Goal: Check status: Check status

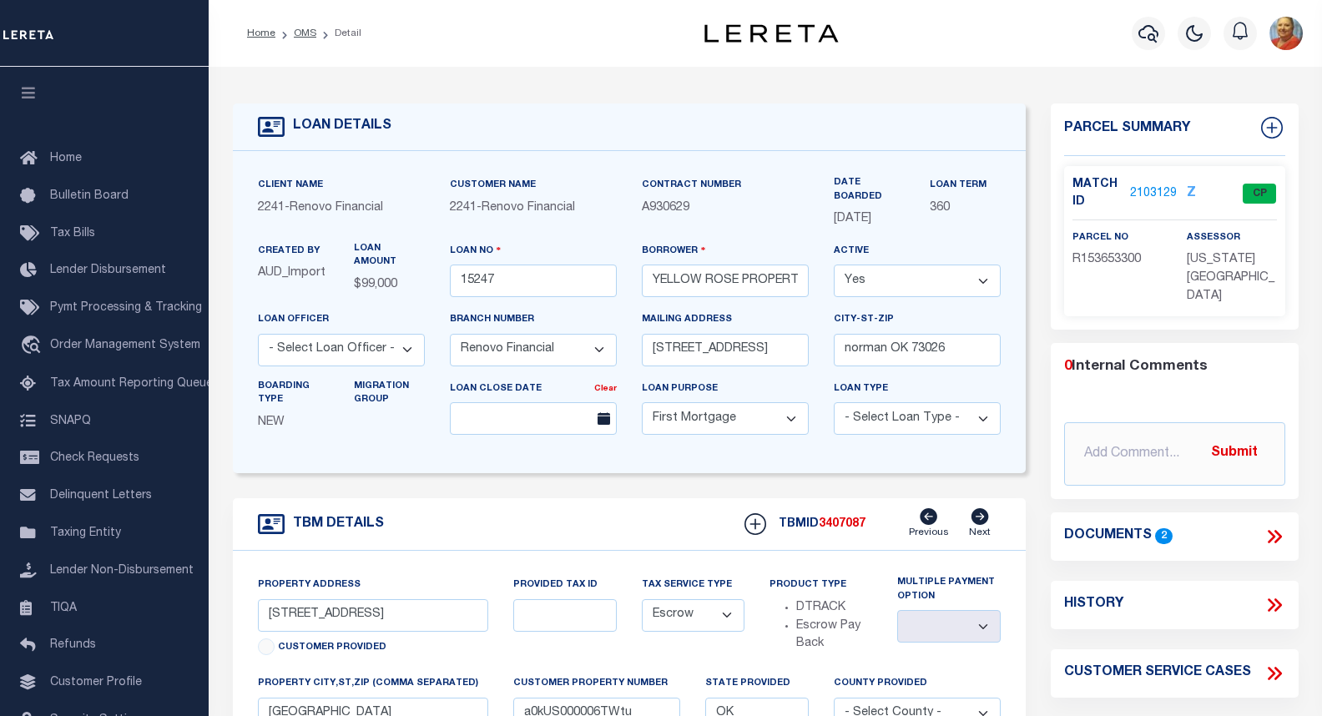
select select "25066"
select select "10"
select select "Escrow"
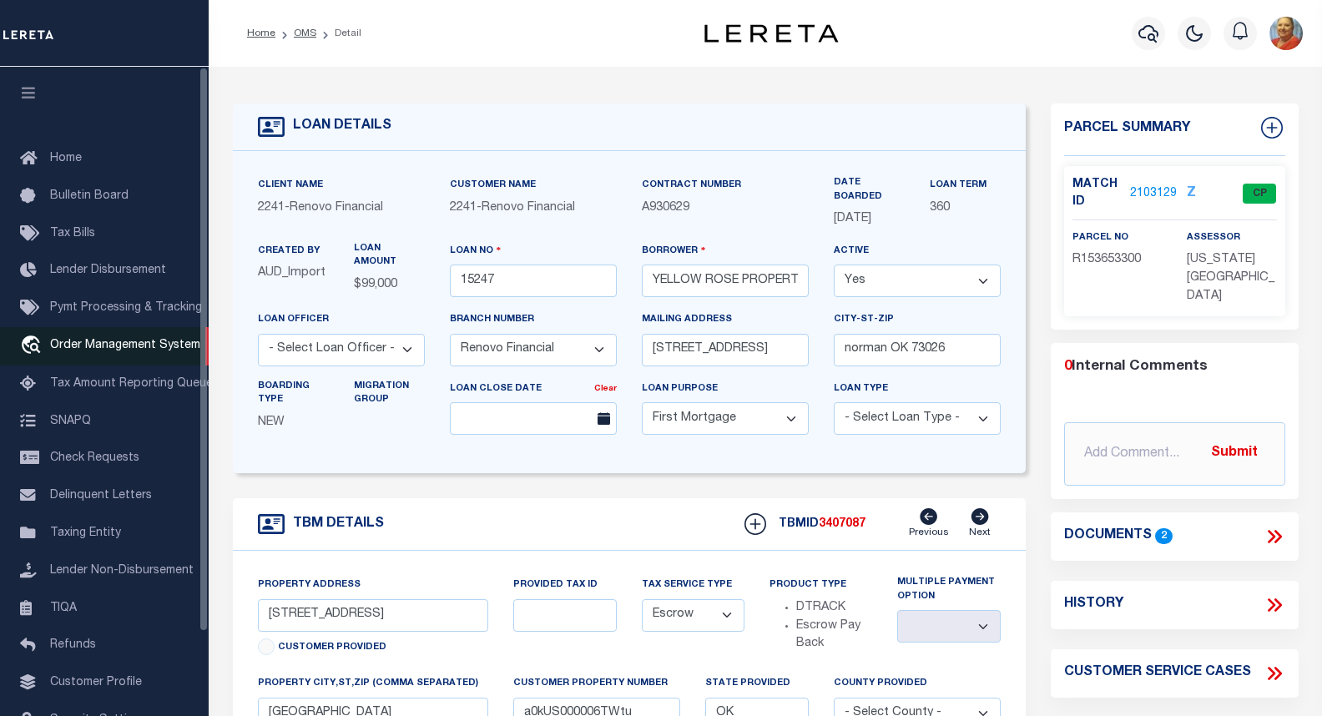
click at [131, 351] on span "Order Management System" at bounding box center [125, 346] width 150 height 12
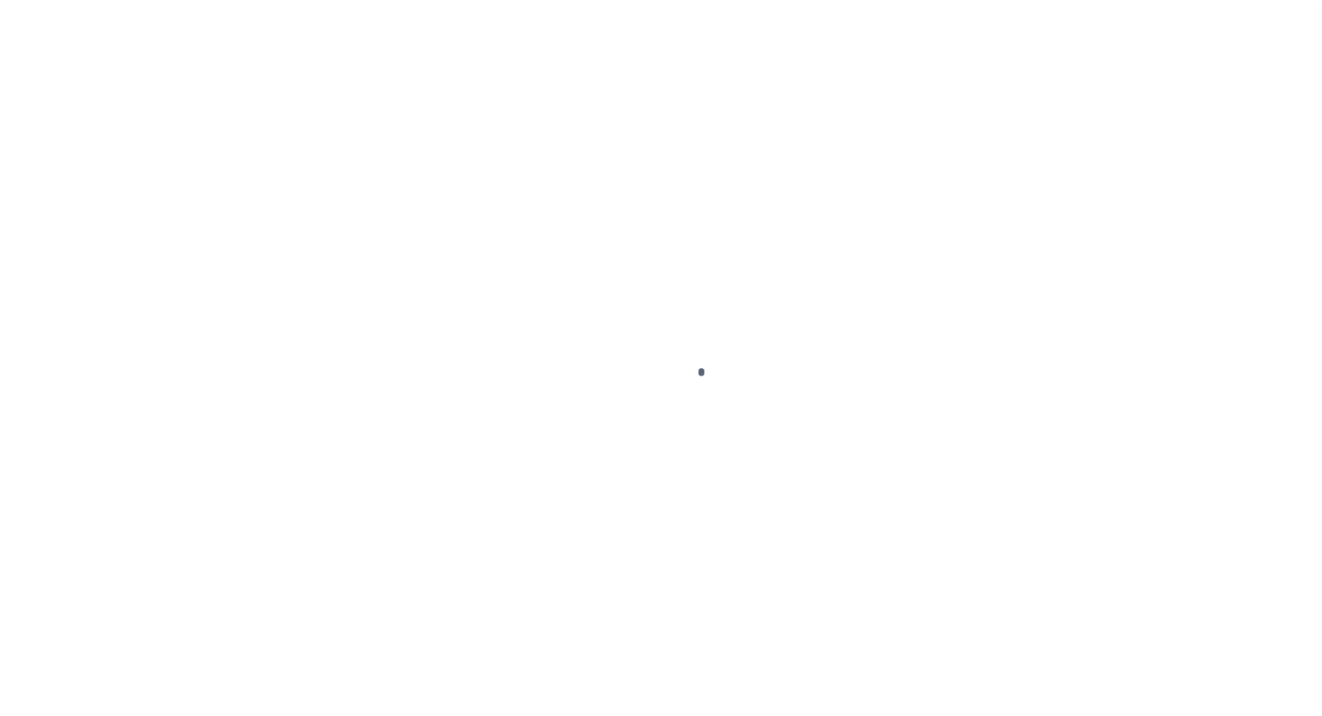
scroll to position [97, 0]
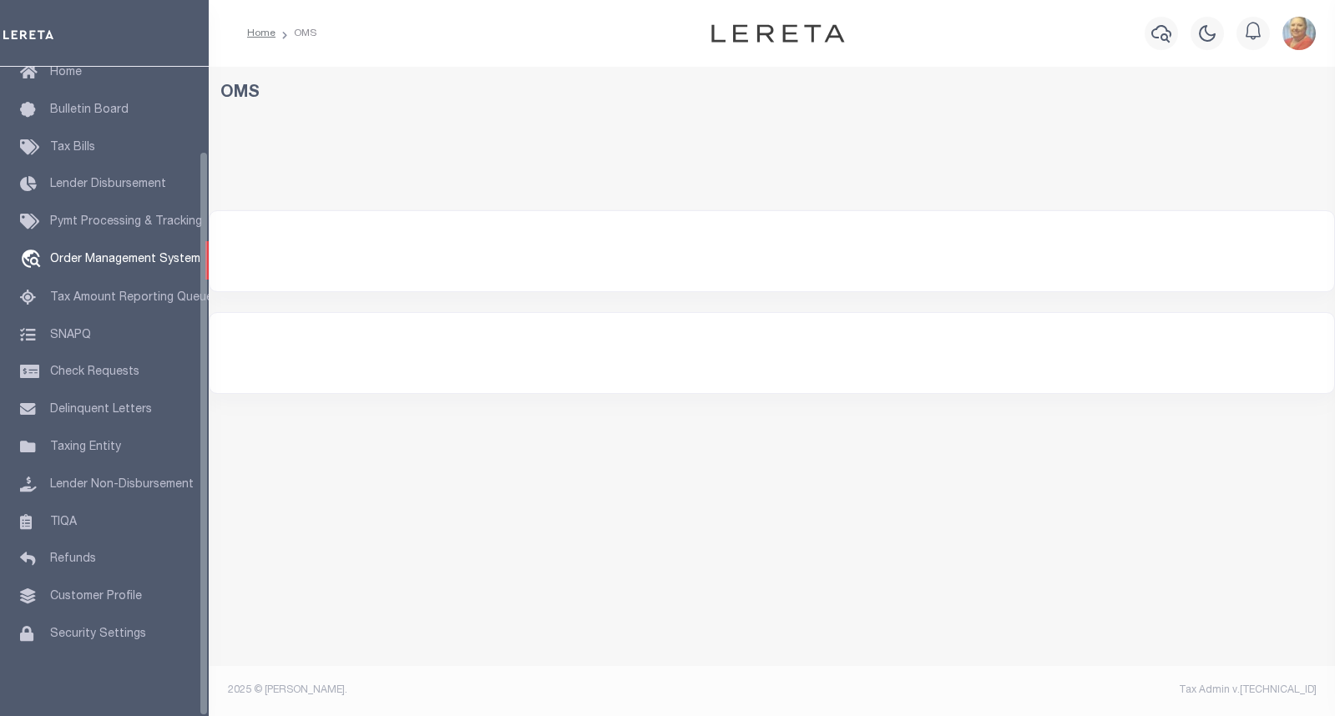
select select "200"
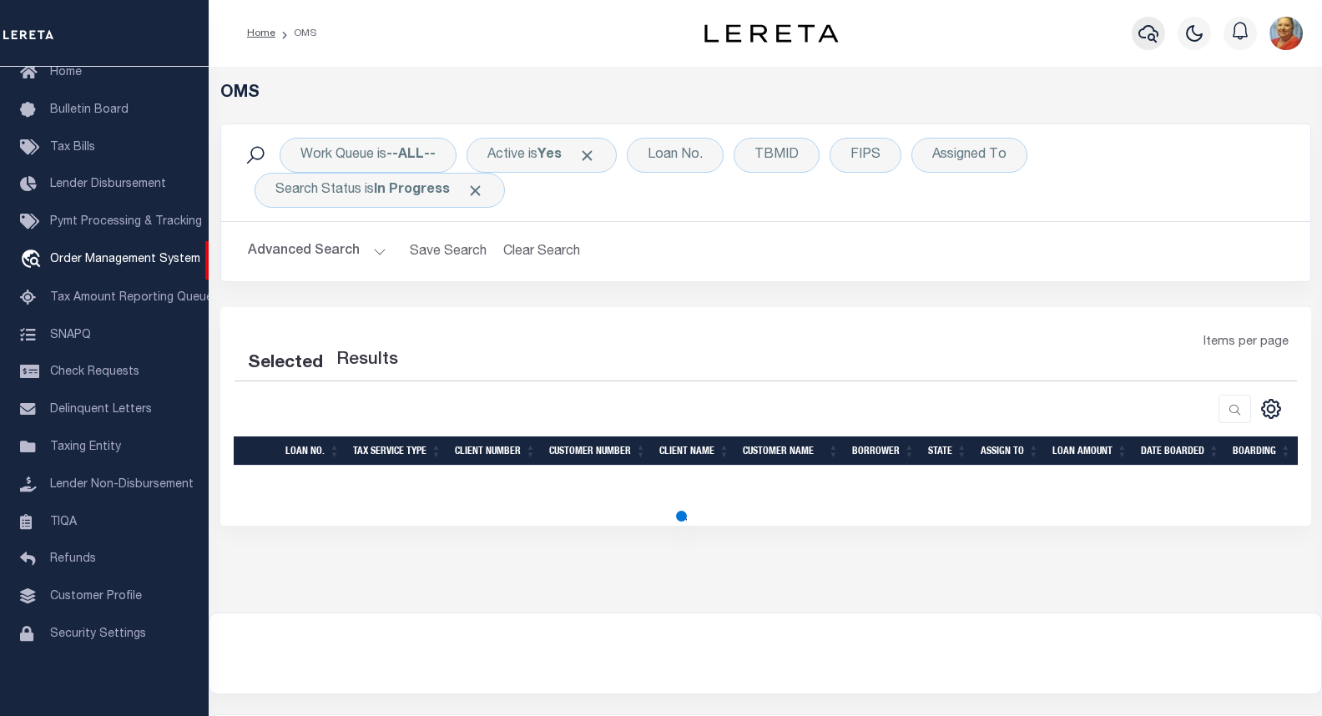
click at [1156, 28] on icon "button" at bounding box center [1149, 33] width 20 height 20
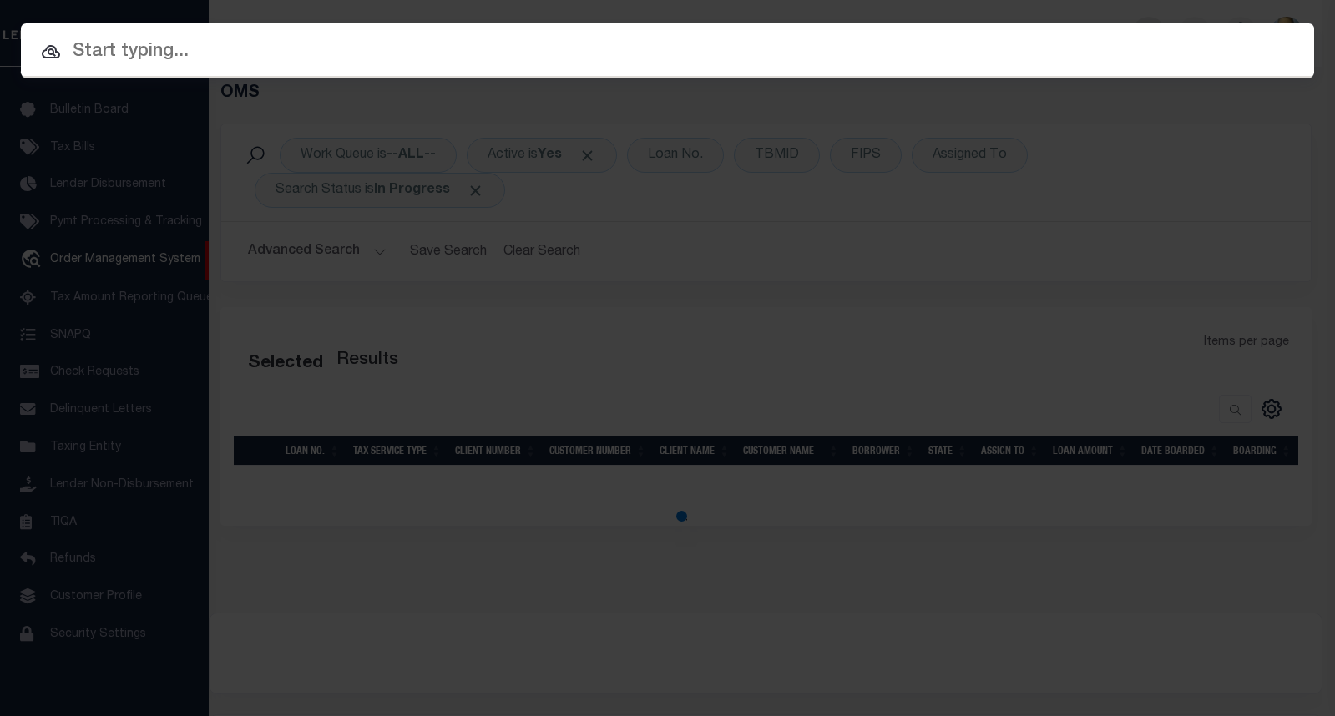
select select "200"
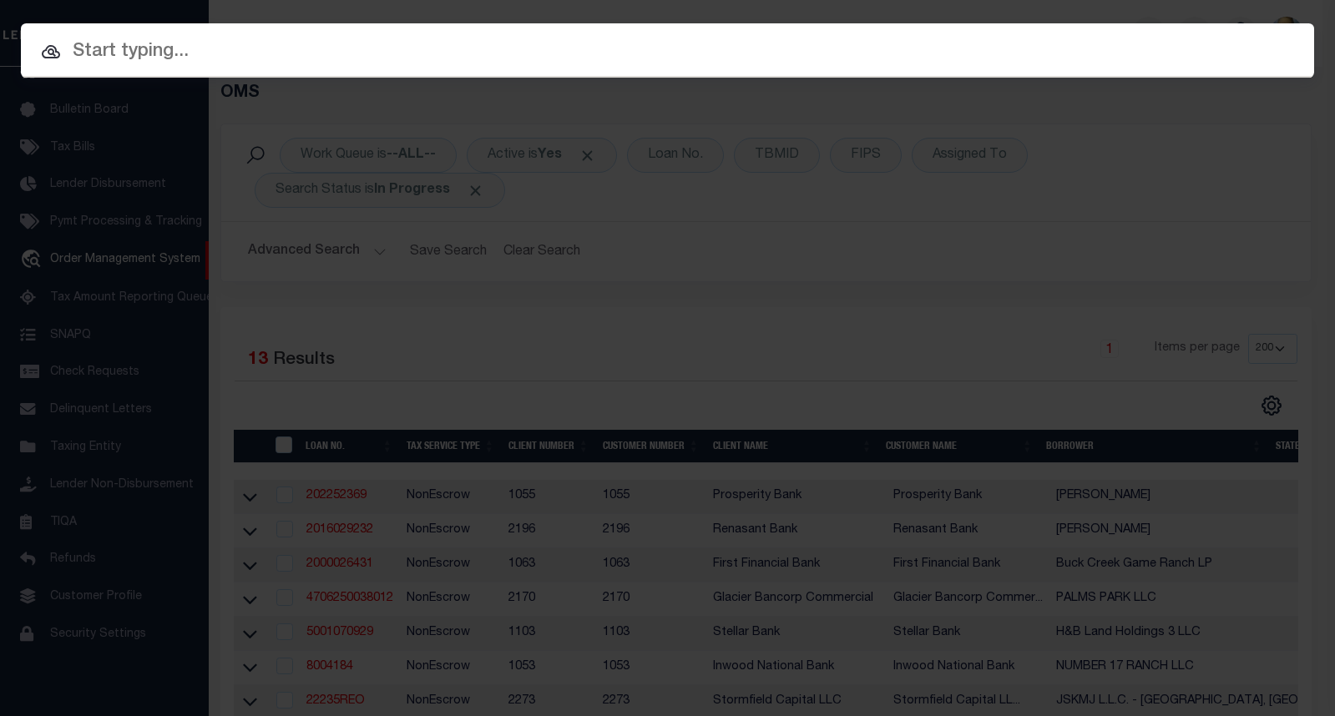
click at [209, 48] on input "text" at bounding box center [667, 52] width 1293 height 29
paste input "10011275"
type input "10011275"
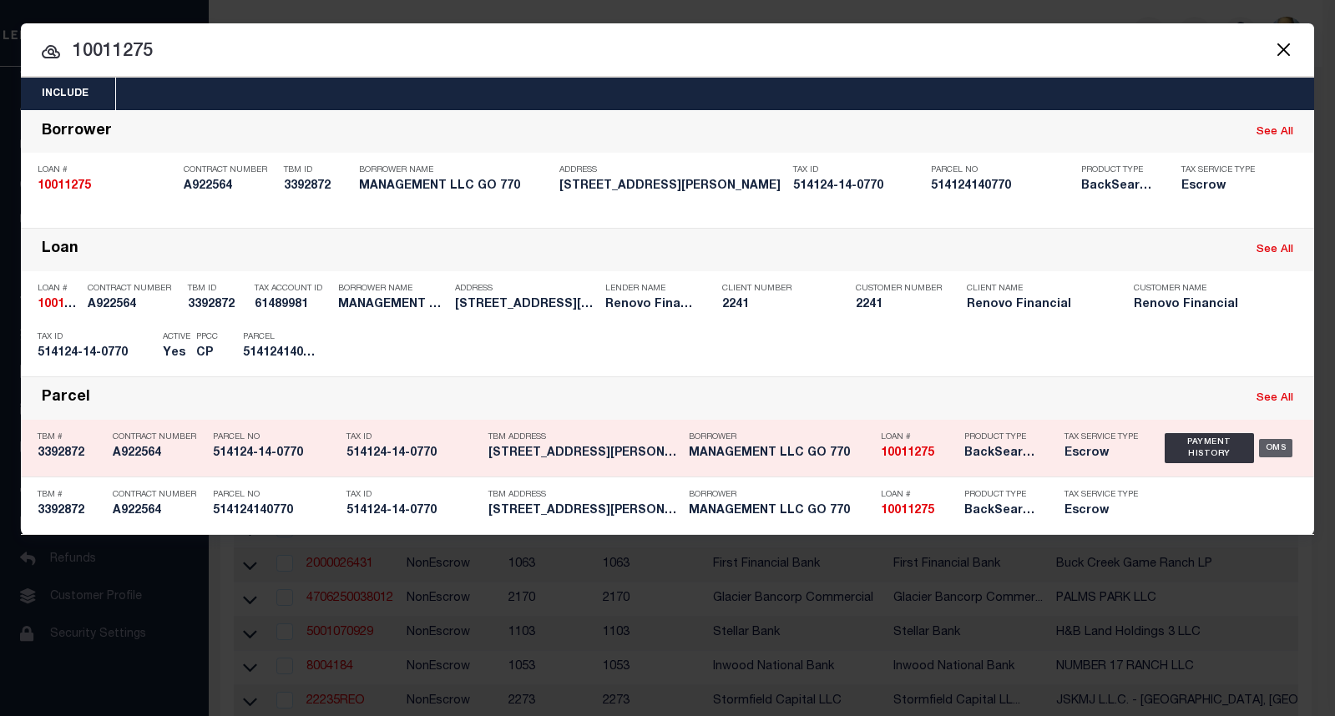
click at [1269, 454] on div "OMS" at bounding box center [1276, 448] width 34 height 18
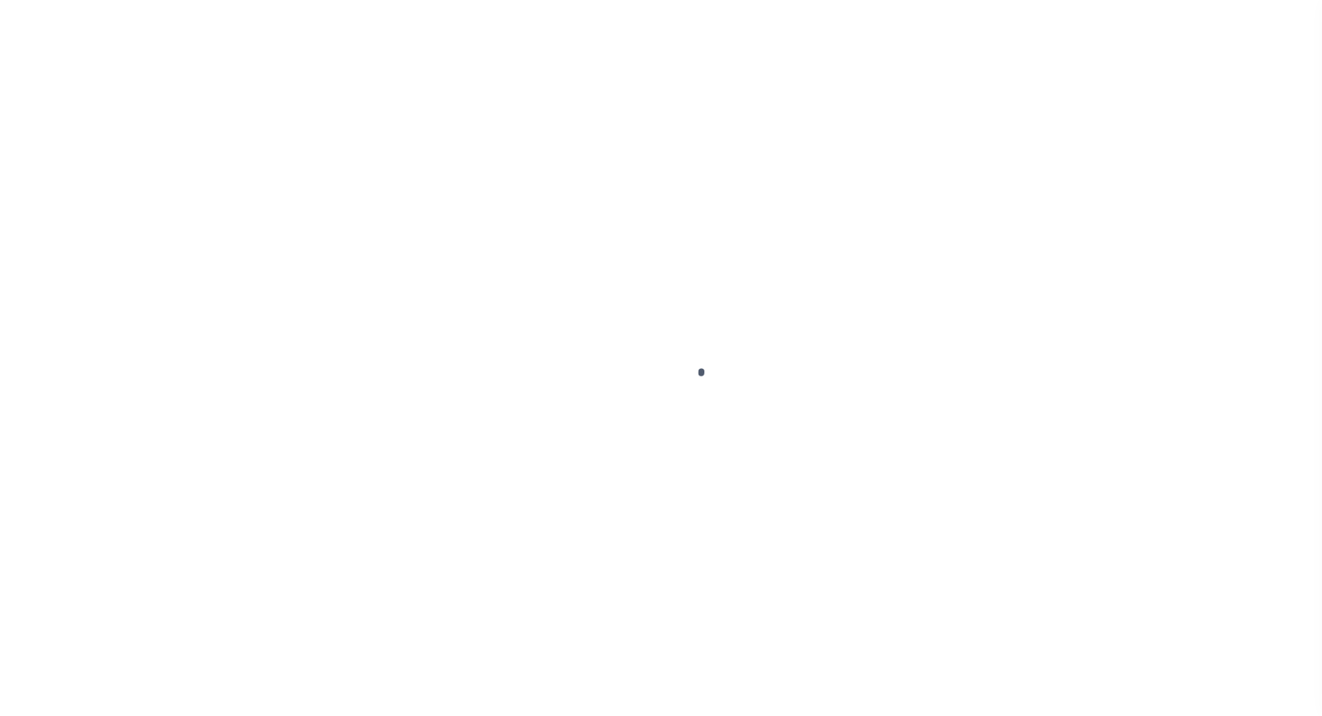
type input "10011275"
type input "MANAGEMENT LLC GO 770"
select select
type input "[STREET_ADDRESS]"
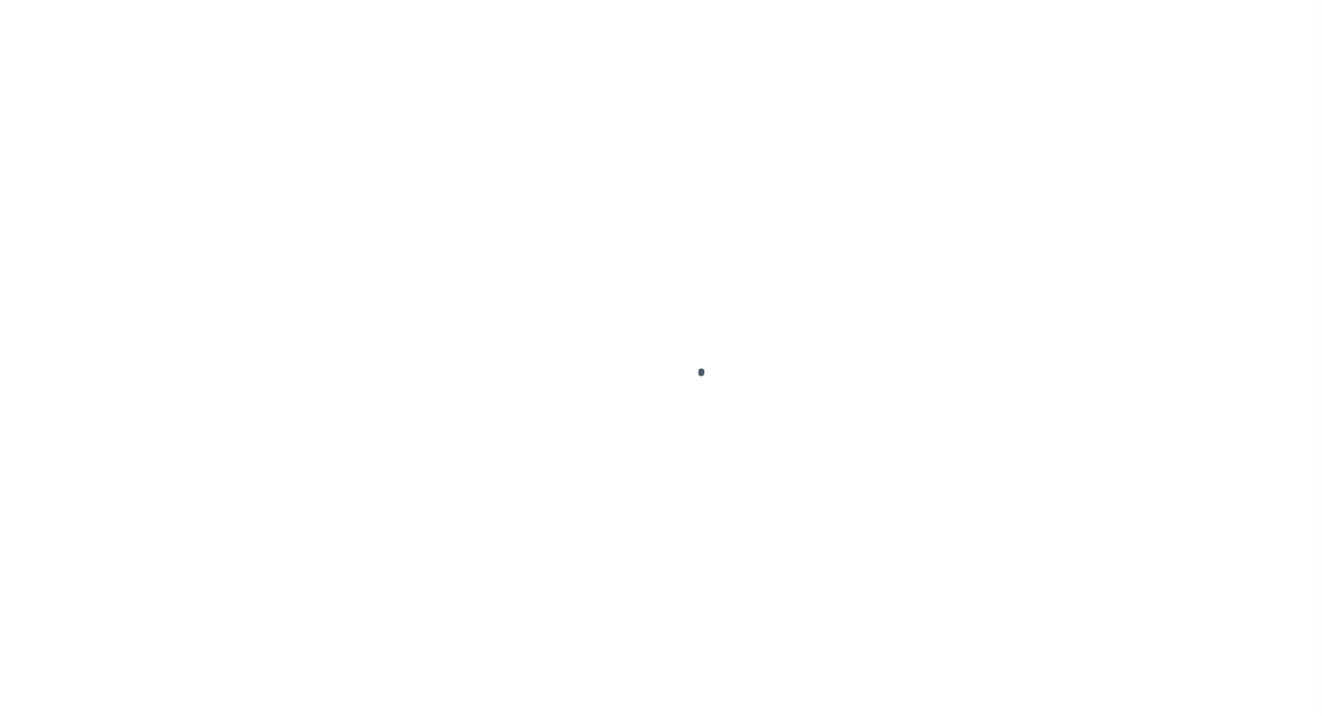
type input "LAUDERHILL FL 33319-7203 NULL"
select select "10"
select select "Escrow"
select select "25067"
type input "6097 [PERSON_NAME]"
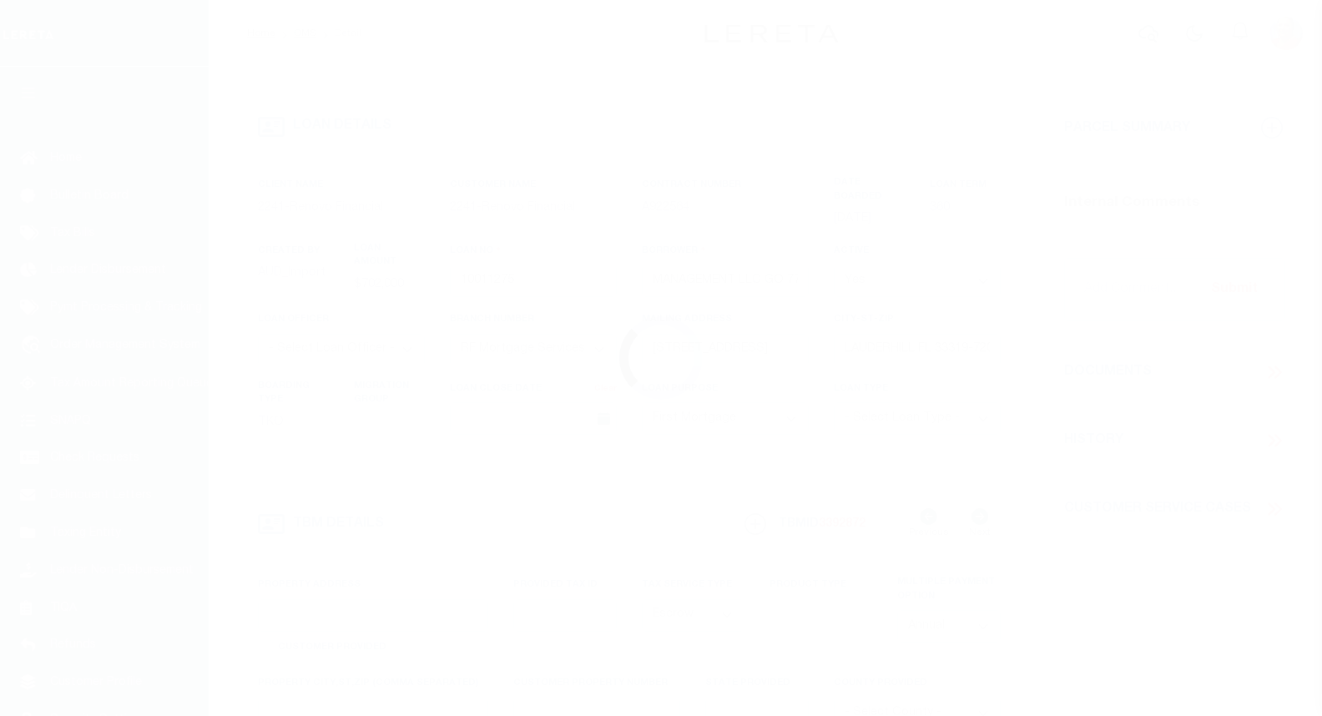
type input "514124-14-0770"
select select
type input "HOLLYWOOD FL 330231800"
type input "a0kUS000006je2f"
type input "FL"
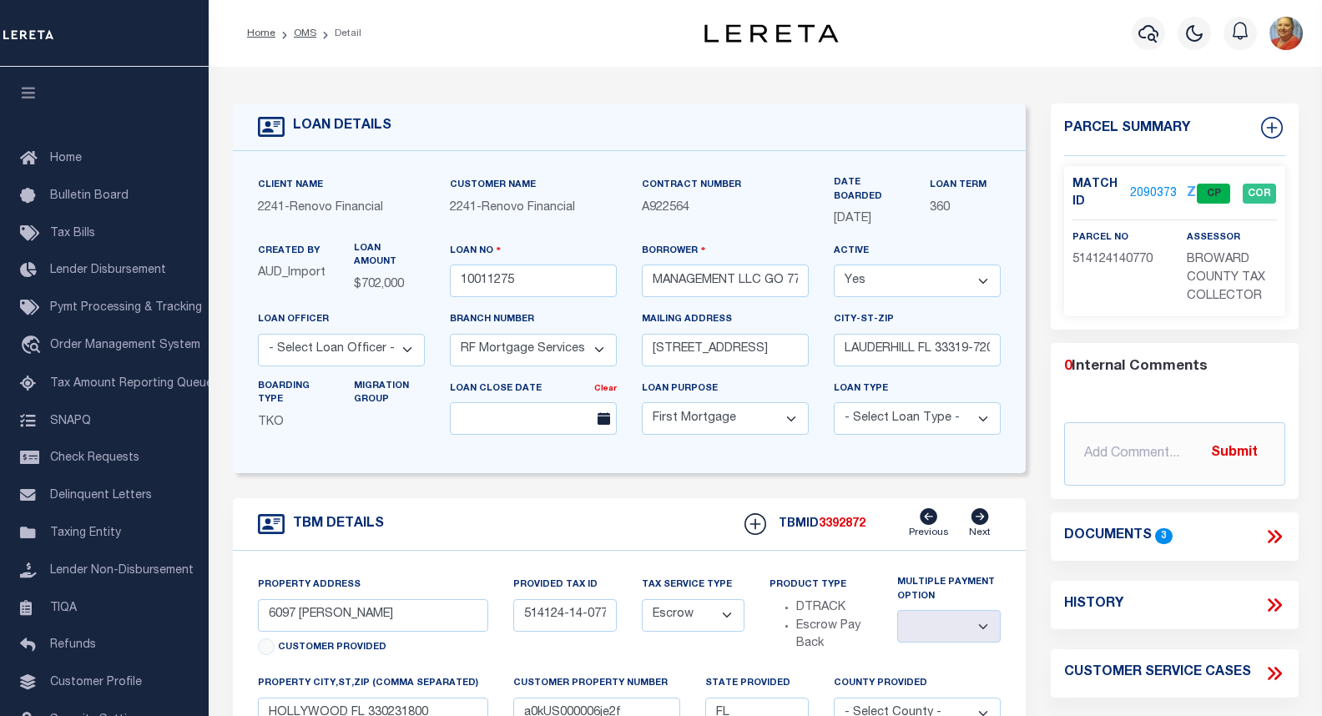
click at [425, 464] on div "Client Name 2241 - Renovo Financial Customer Name 2241 - Renovo Financial" at bounding box center [629, 312] width 793 height 322
click at [1281, 532] on icon at bounding box center [1275, 537] width 22 height 22
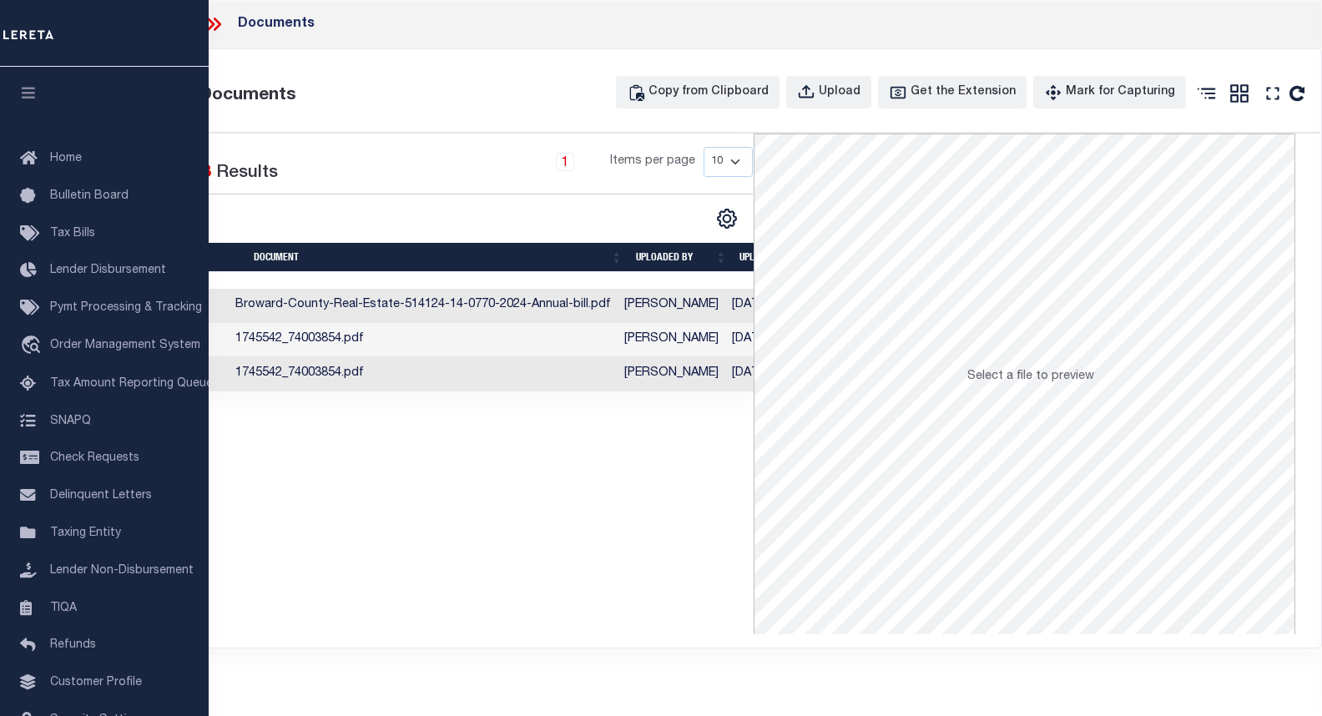
click at [316, 372] on td "1745542_74003854.pdf" at bounding box center [423, 374] width 389 height 34
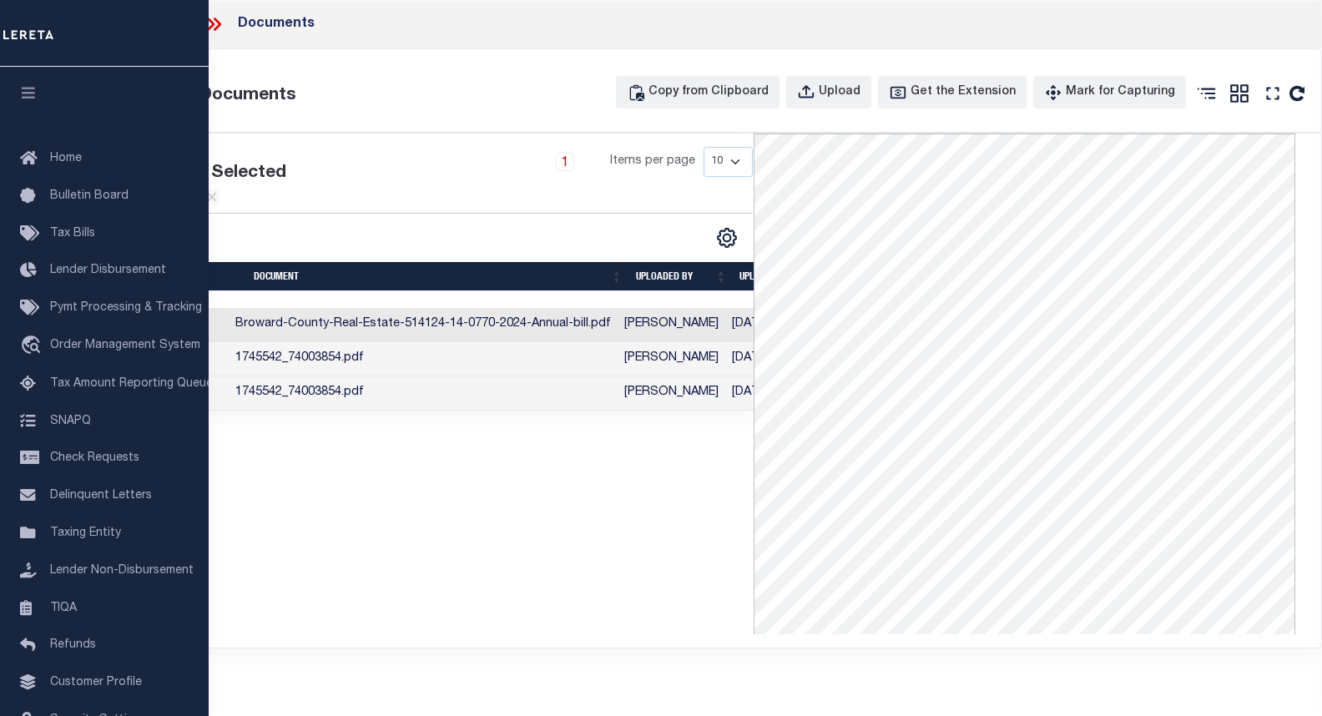
click at [402, 367] on td "1745542_74003854.pdf" at bounding box center [423, 359] width 389 height 34
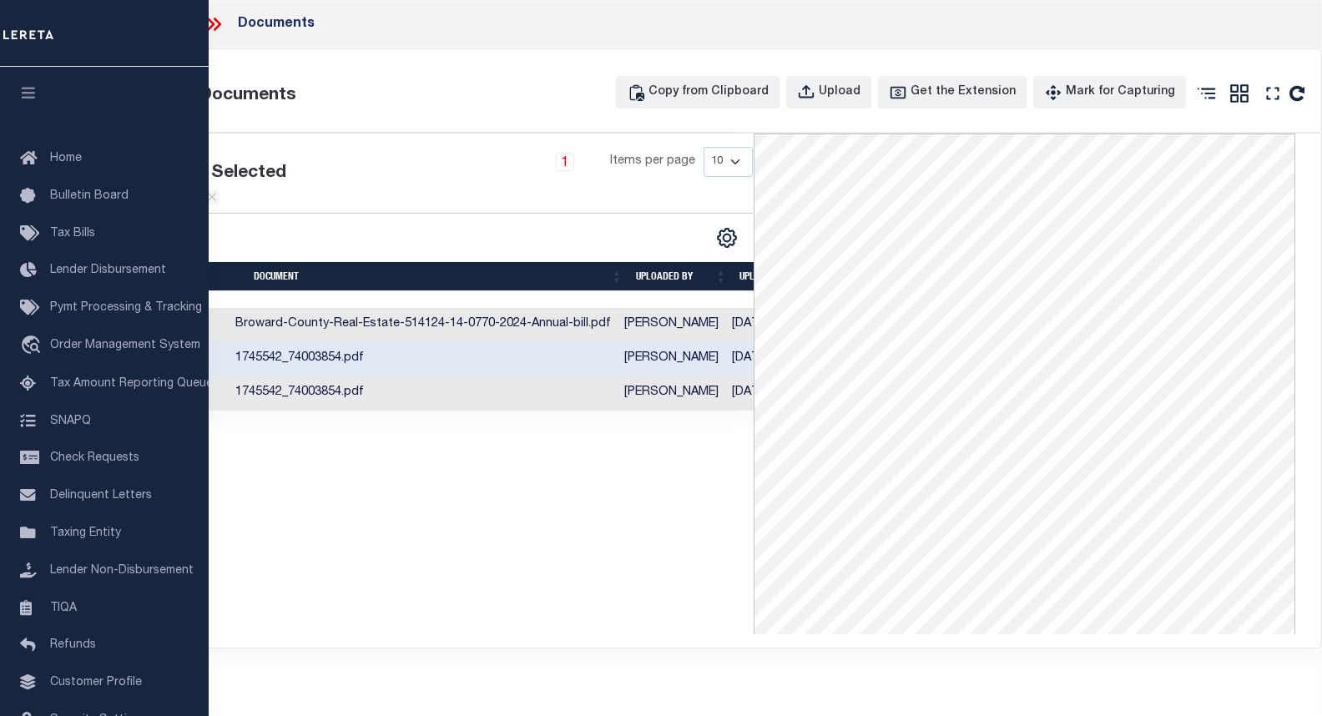
click at [465, 325] on td "Broward-County-Real-Estate-514124-14-0770-2024-Annual-bill.pdf" at bounding box center [423, 325] width 389 height 34
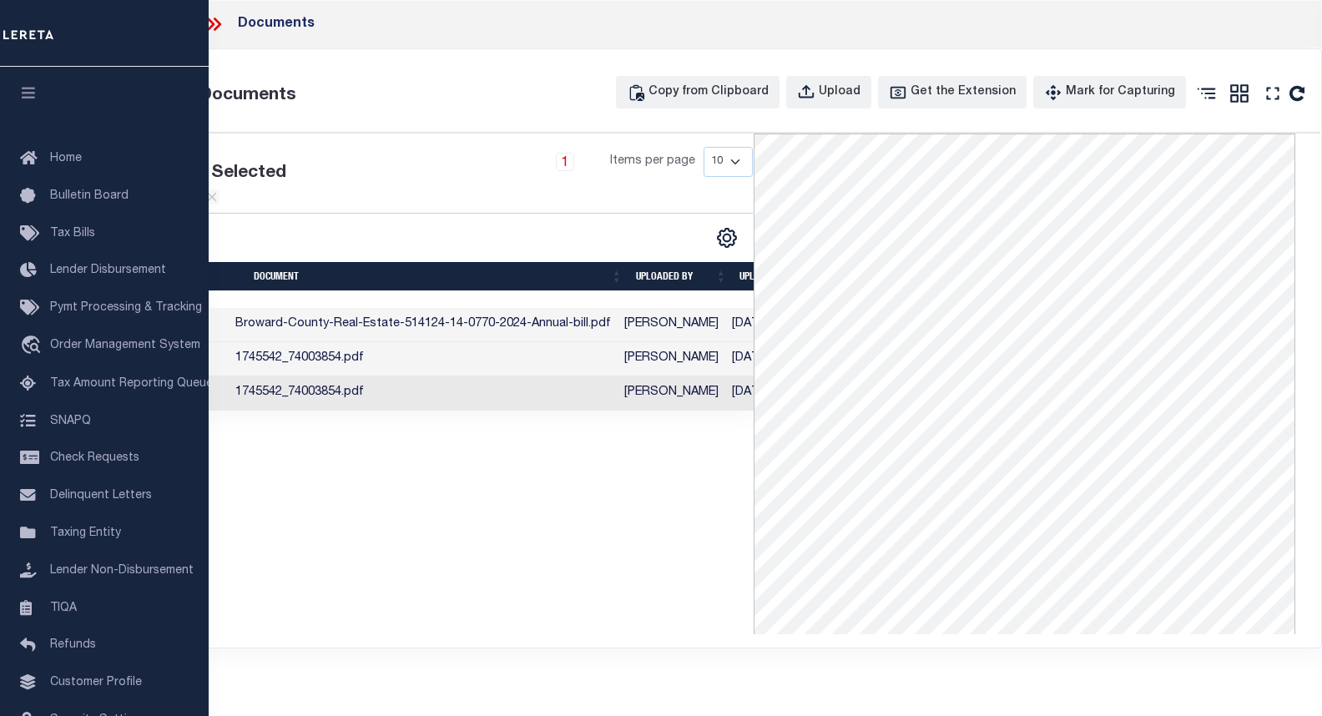
click at [216, 24] on icon at bounding box center [214, 24] width 22 height 22
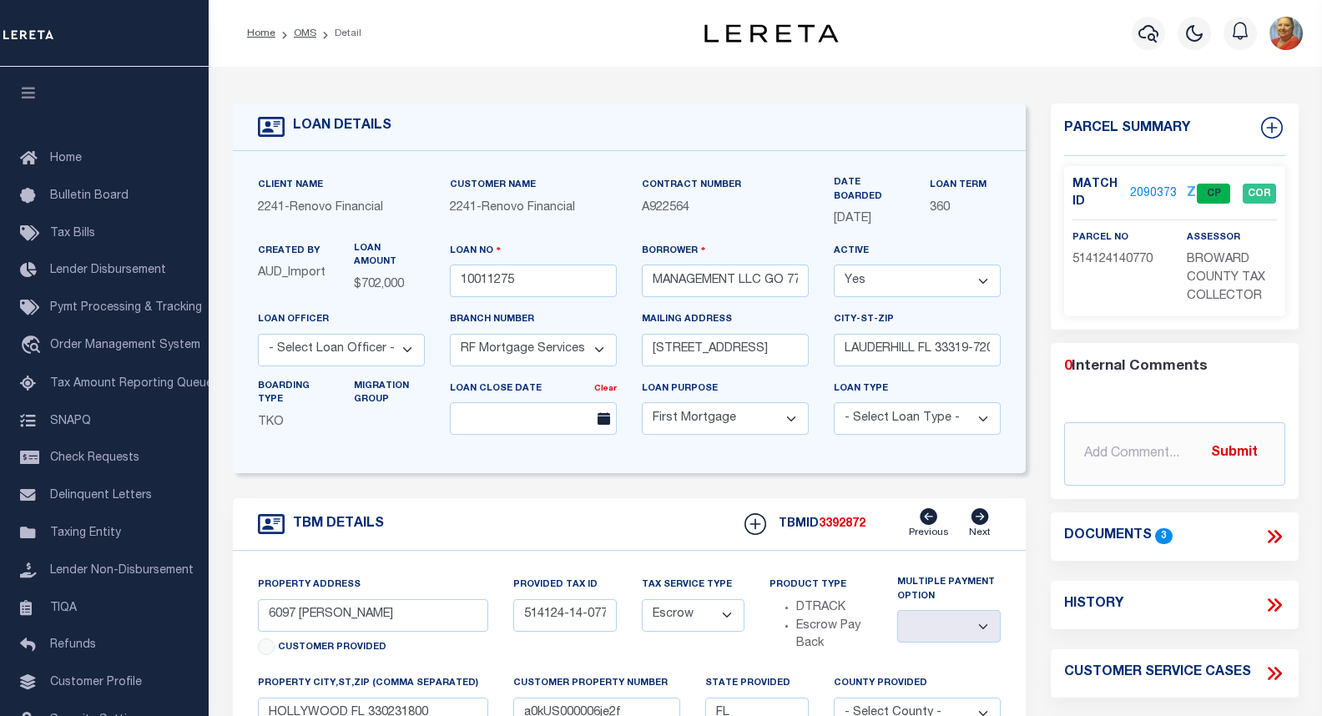
click at [1159, 194] on link "2090373" at bounding box center [1153, 194] width 47 height 18
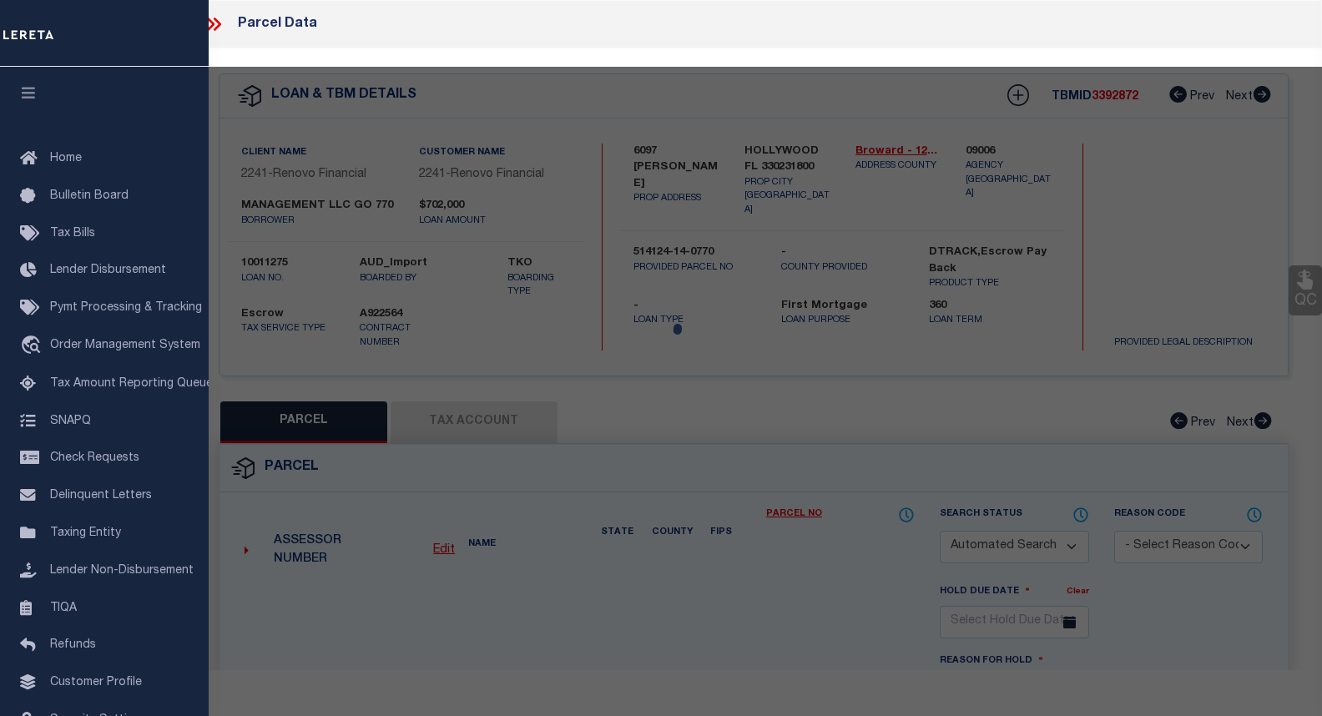
checkbox input "false"
select select "CP"
type input "GO 770 MANAGEMENT LLC"
select select "AGW"
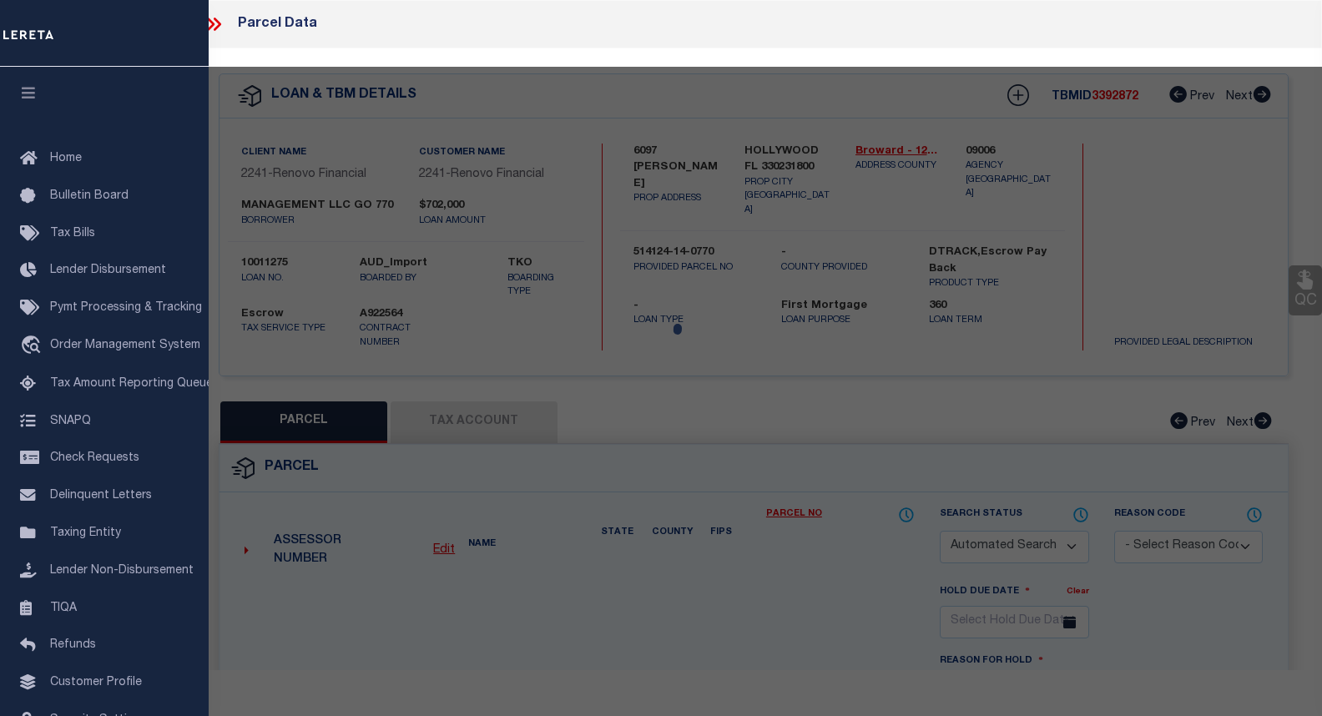
select select
type input "[STREET_ADDRESS][PERSON_NAME]"
checkbox input "false"
type input "HOLLYWOOD FL 33023"
type textarea "[PERSON_NAME] [STREET_ADDRESS]"
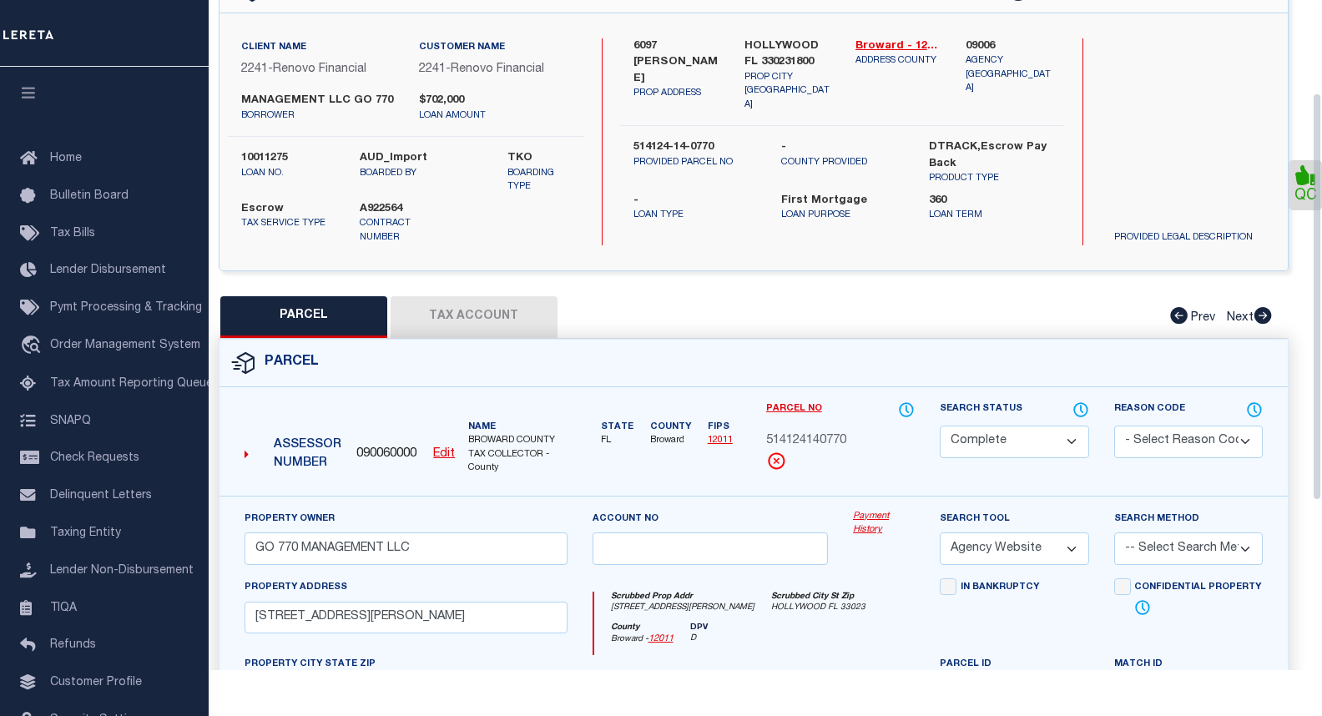
scroll to position [167, 0]
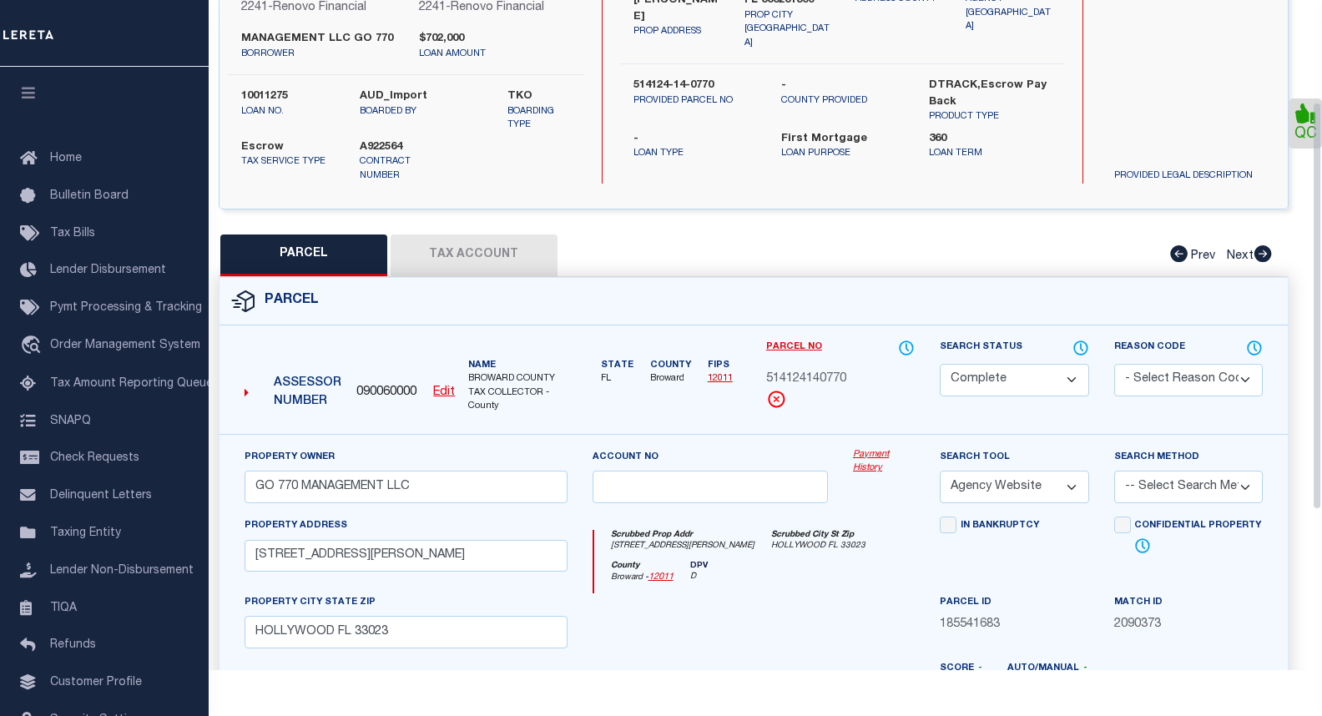
click at [502, 254] on button "Tax Account" at bounding box center [474, 256] width 167 height 42
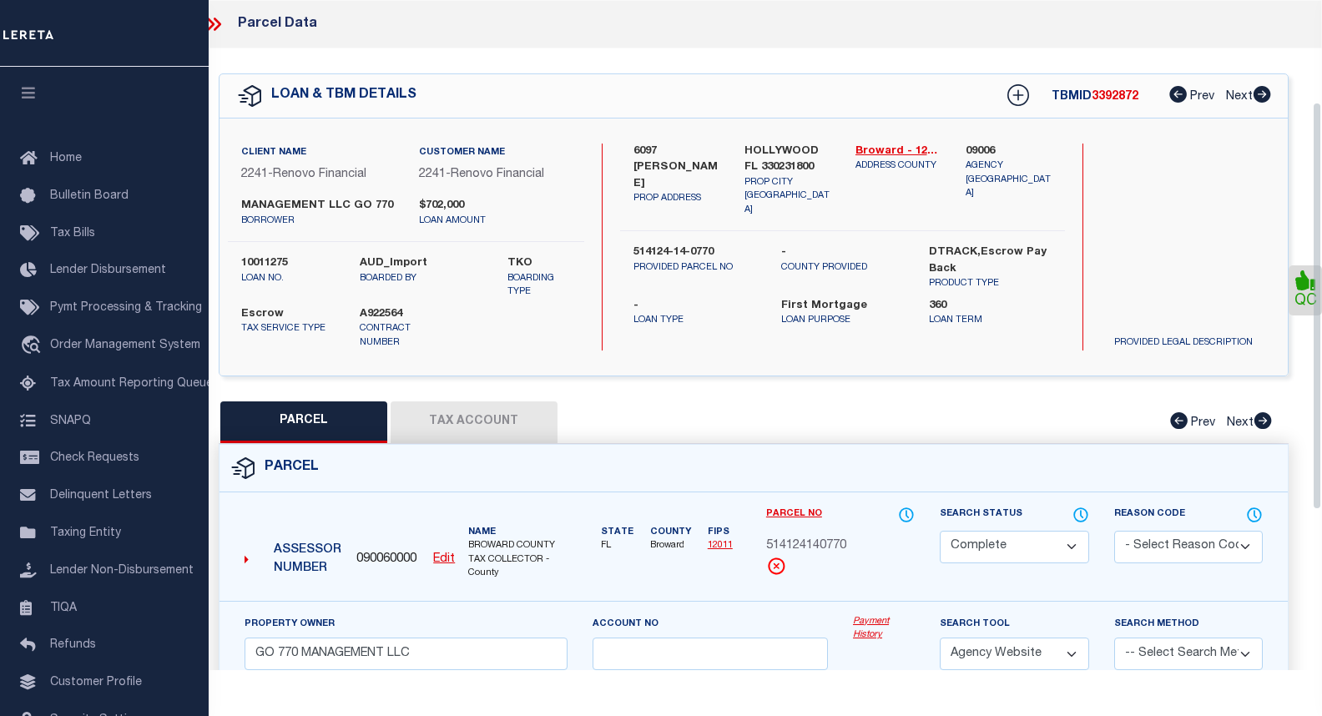
select select "100"
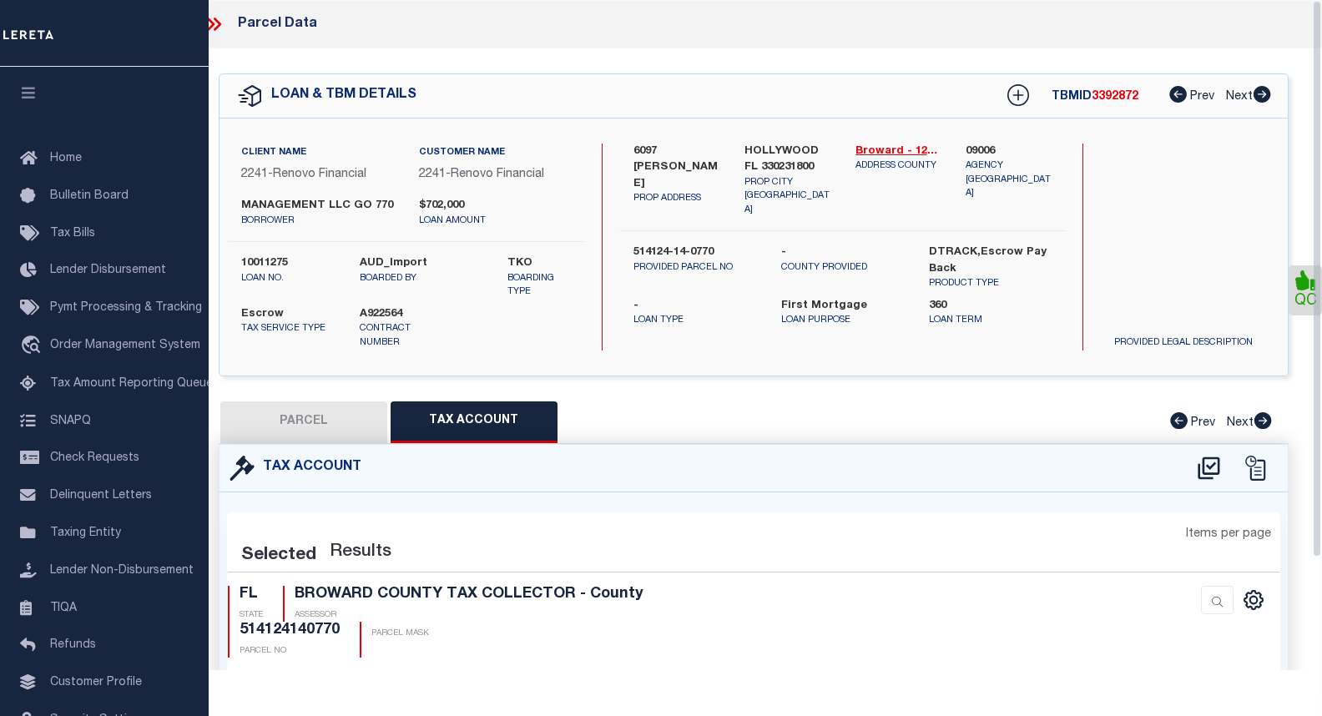
select select "100"
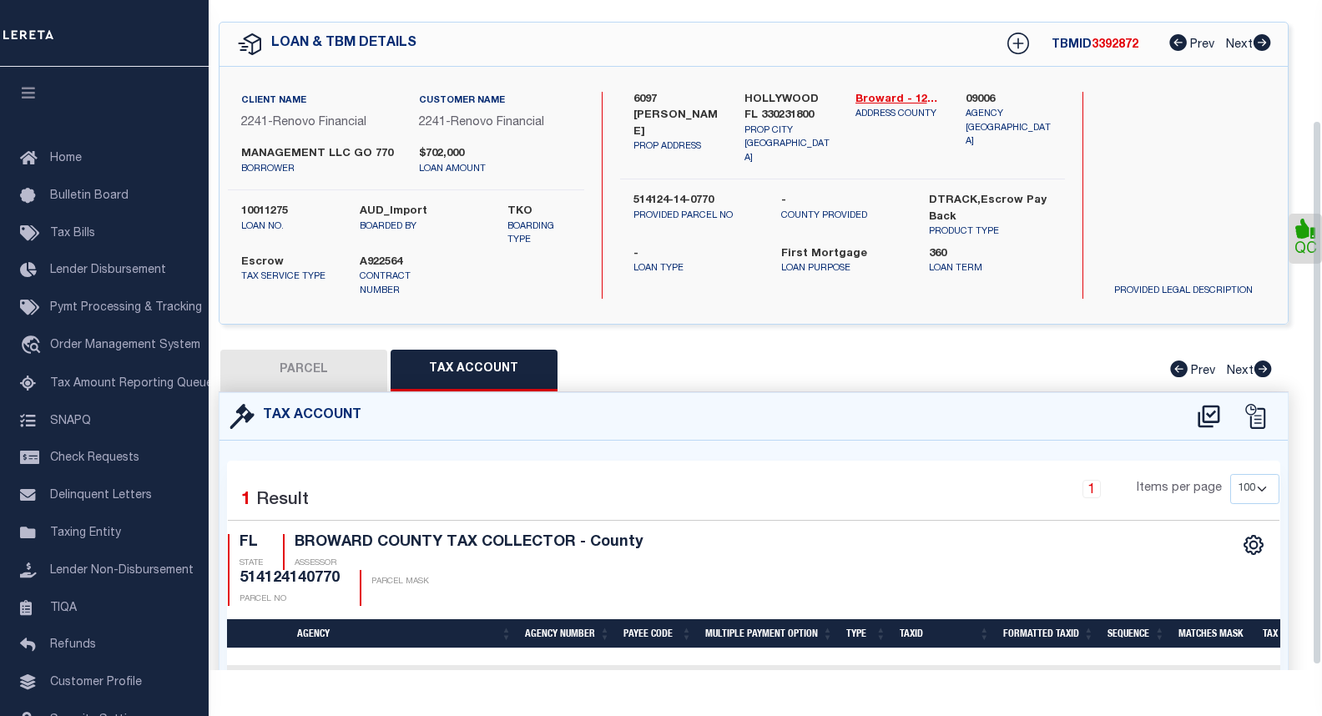
scroll to position [153, 0]
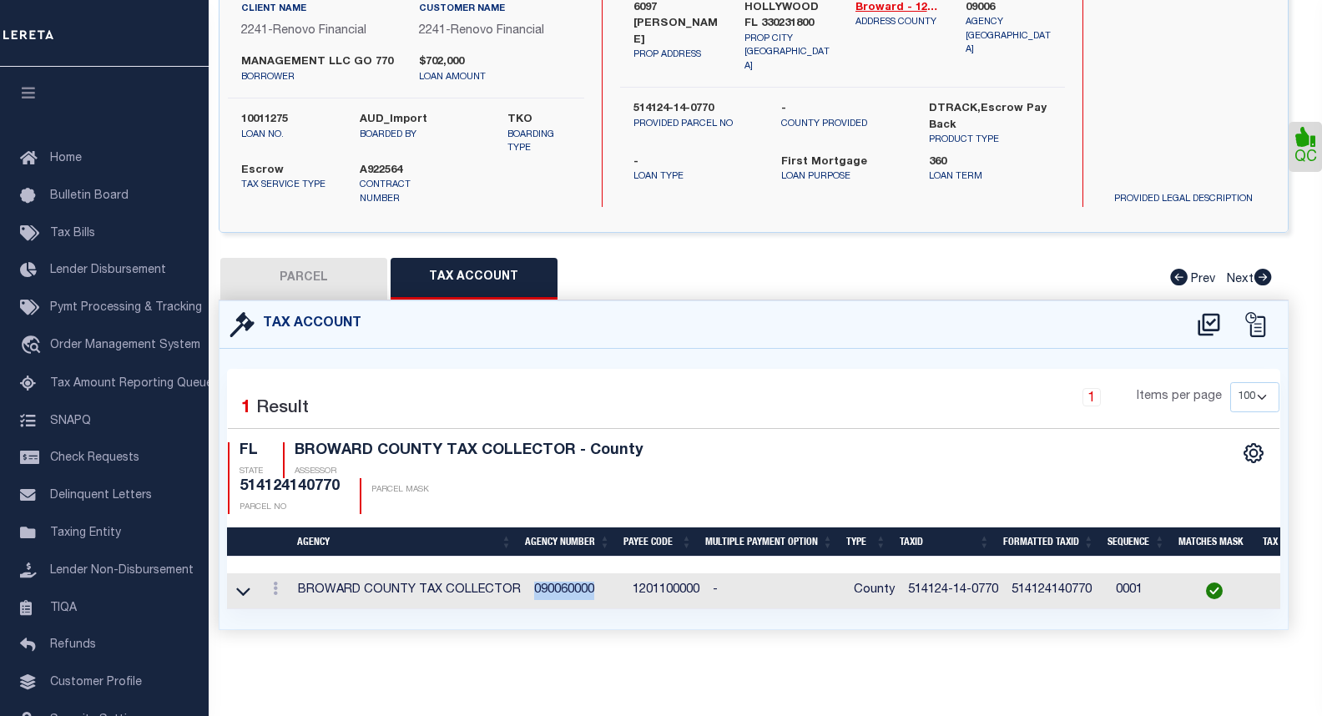
drag, startPoint x: 595, startPoint y: 583, endPoint x: 523, endPoint y: 581, distance: 71.8
click at [528, 581] on td "090060000" at bounding box center [577, 591] width 98 height 36
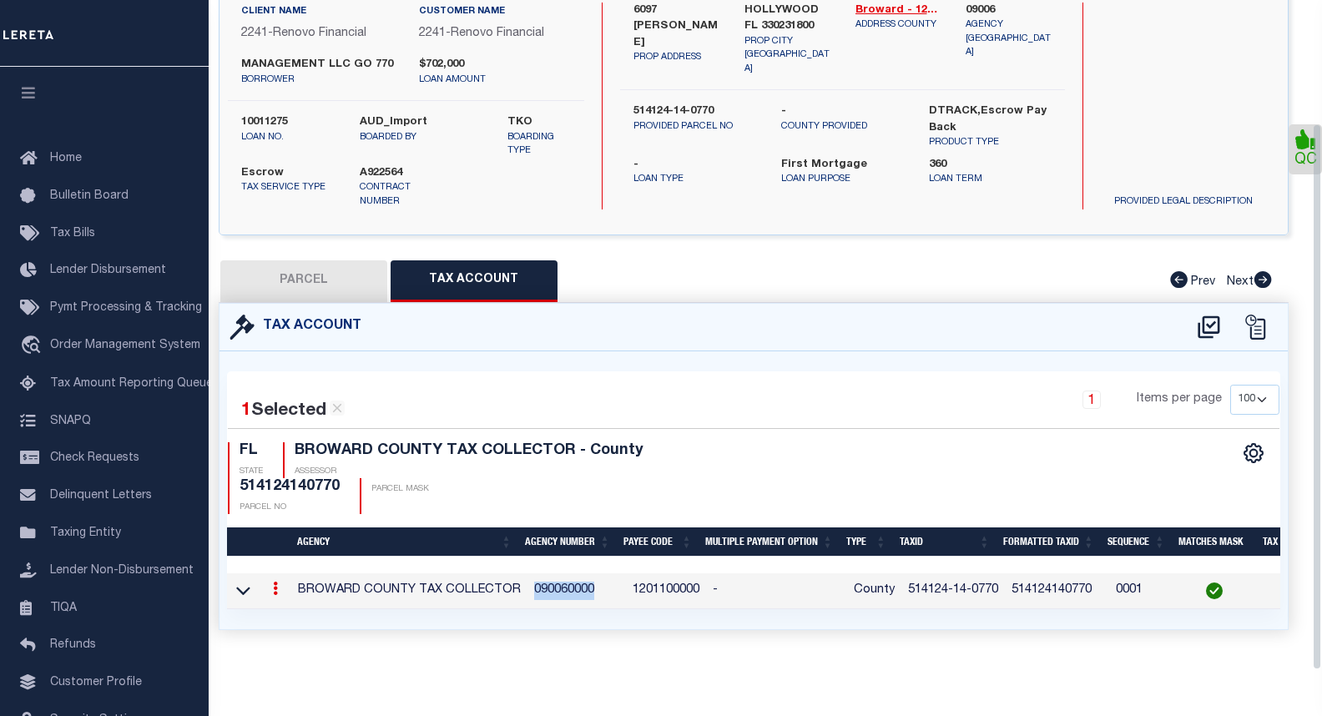
scroll to position [150, 0]
copy td "090060000"
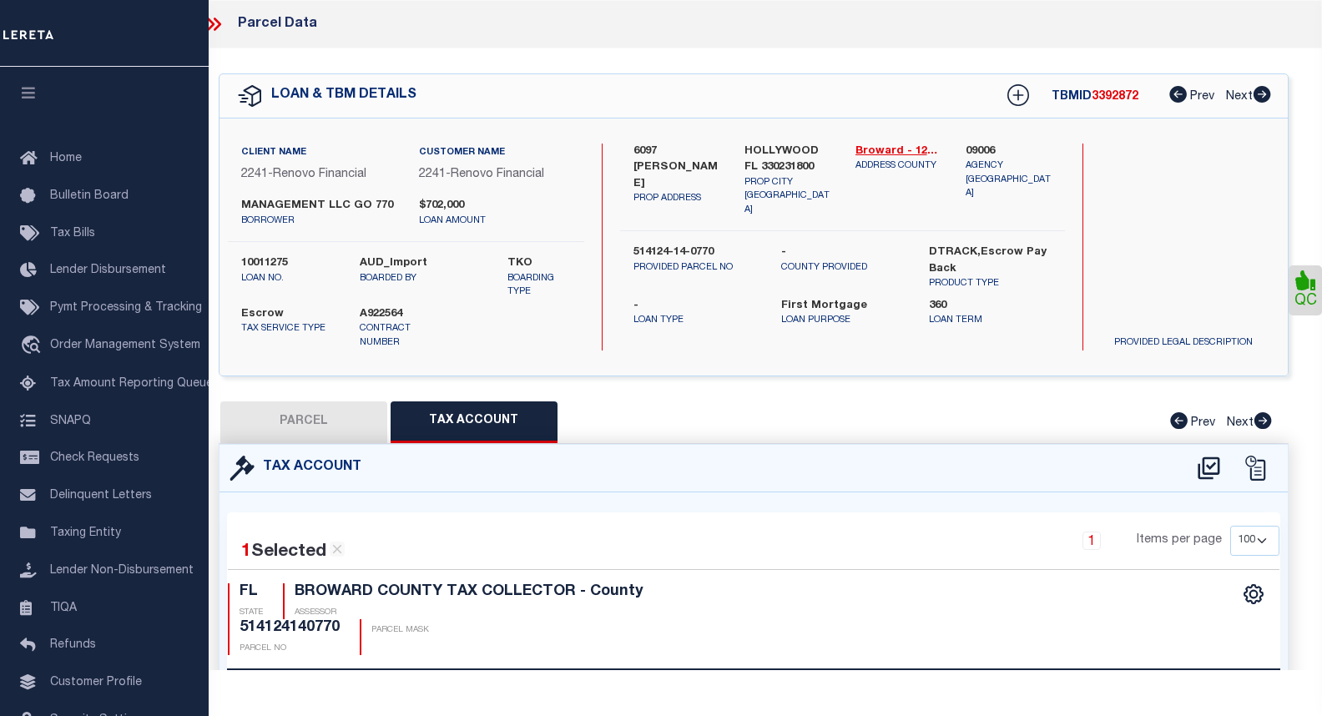
click at [215, 25] on icon at bounding box center [214, 24] width 22 height 22
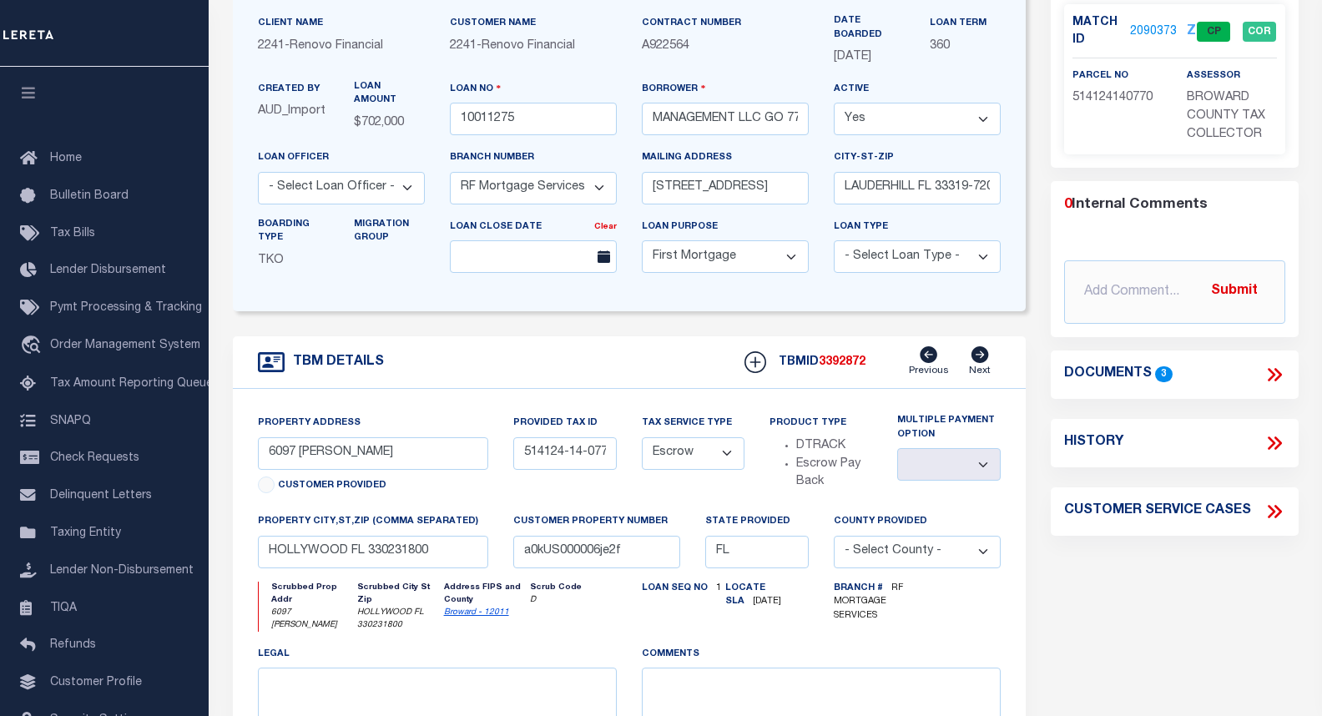
scroll to position [83, 0]
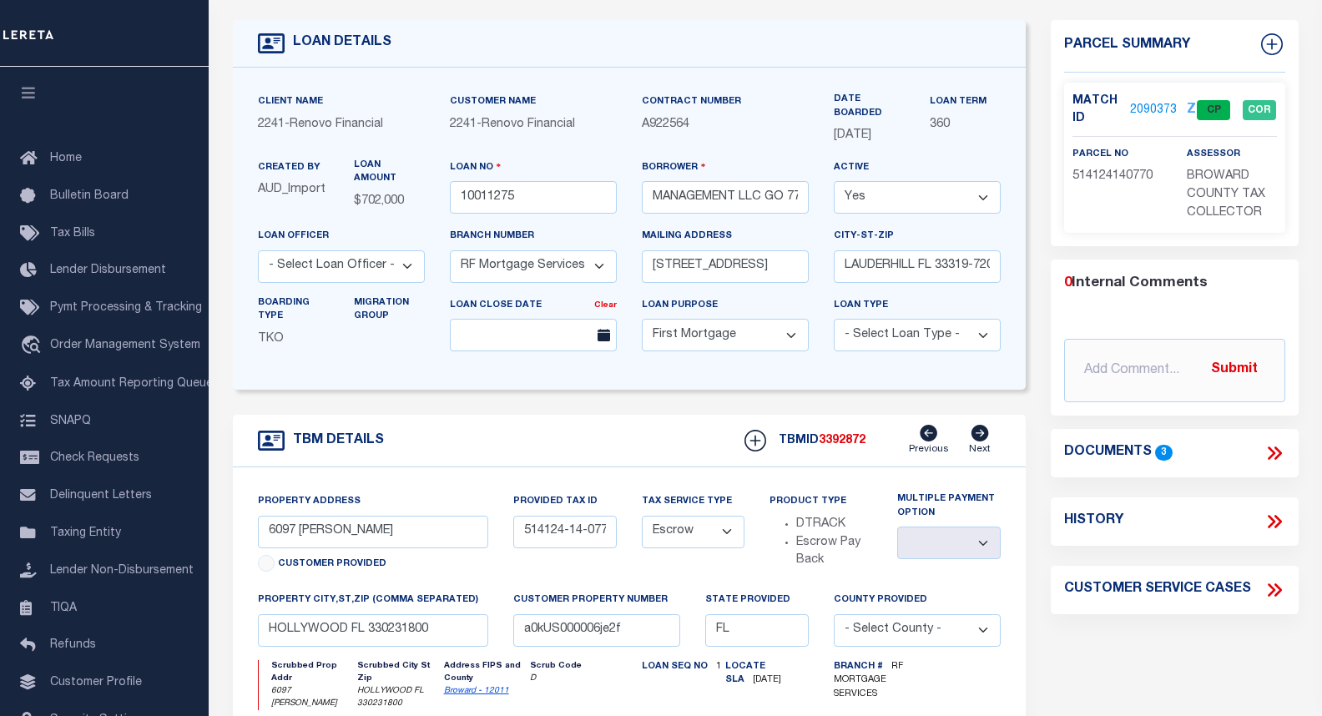
click at [1277, 520] on icon at bounding box center [1275, 522] width 22 height 22
select select "100"
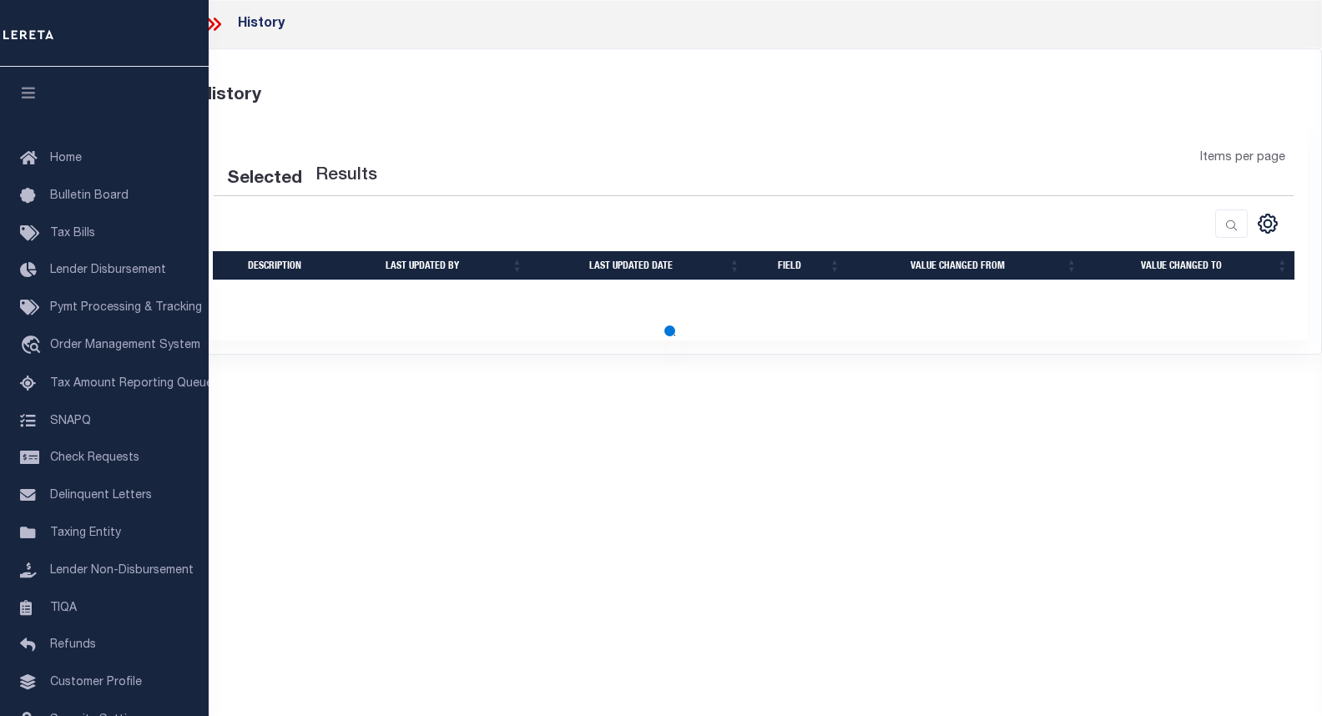
select select "100"
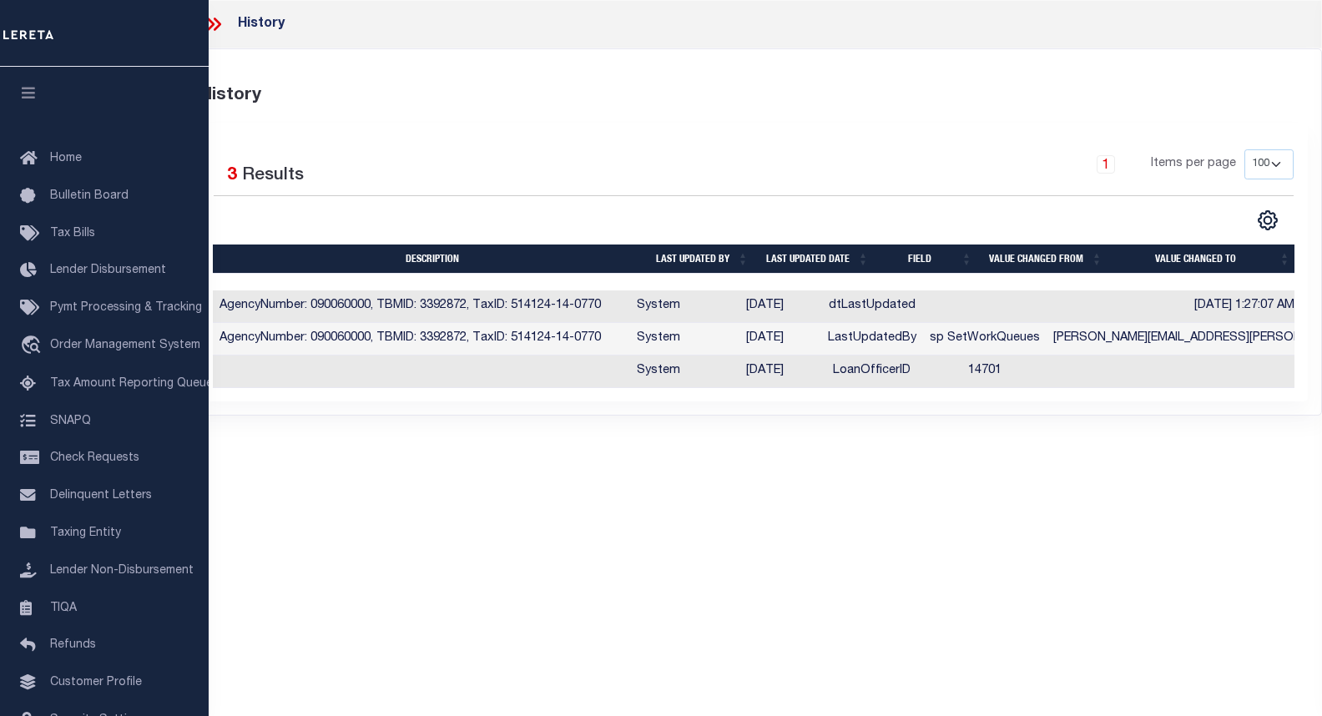
click at [211, 23] on icon at bounding box center [211, 24] width 8 height 13
